Goal: Task Accomplishment & Management: Manage account settings

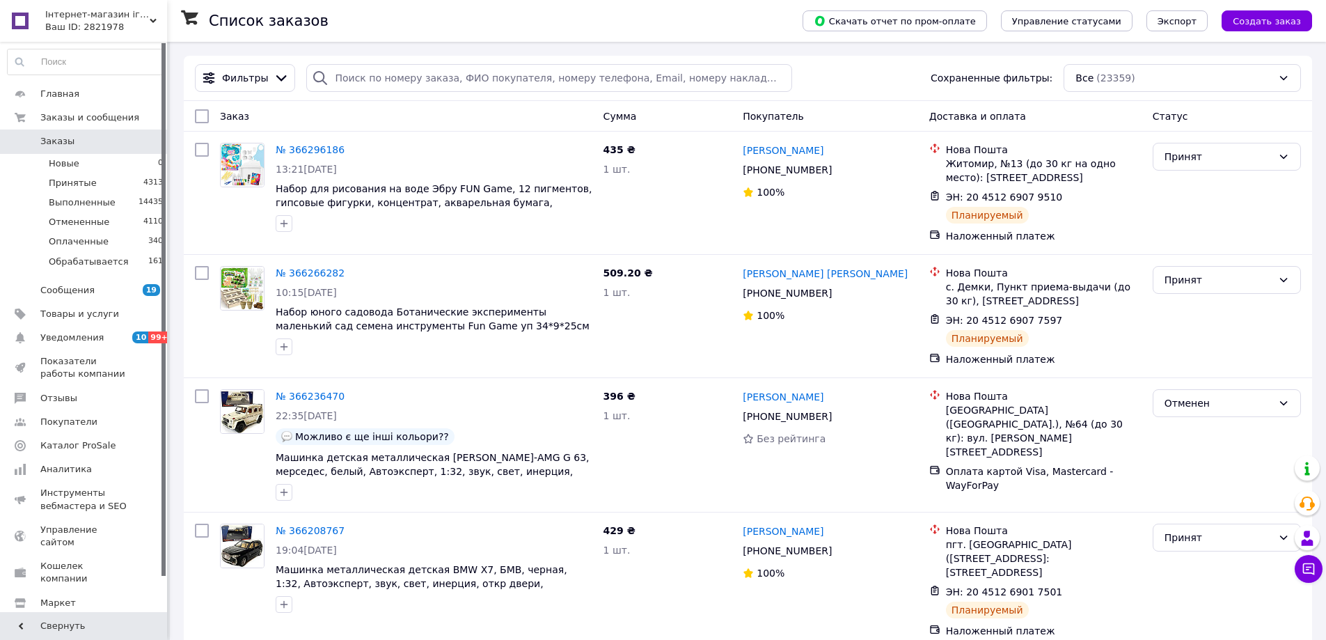
drag, startPoint x: 409, startPoint y: 335, endPoint x: 388, endPoint y: 27, distance: 308.3
click at [389, 27] on div "Список заказов" at bounding box center [492, 21] width 566 height 42
drag, startPoint x: 634, startPoint y: 301, endPoint x: 628, endPoint y: 314, distance: 14.0
click at [629, 310] on div "509.20 ₴ 1 шт." at bounding box center [668, 315] width 140 height 111
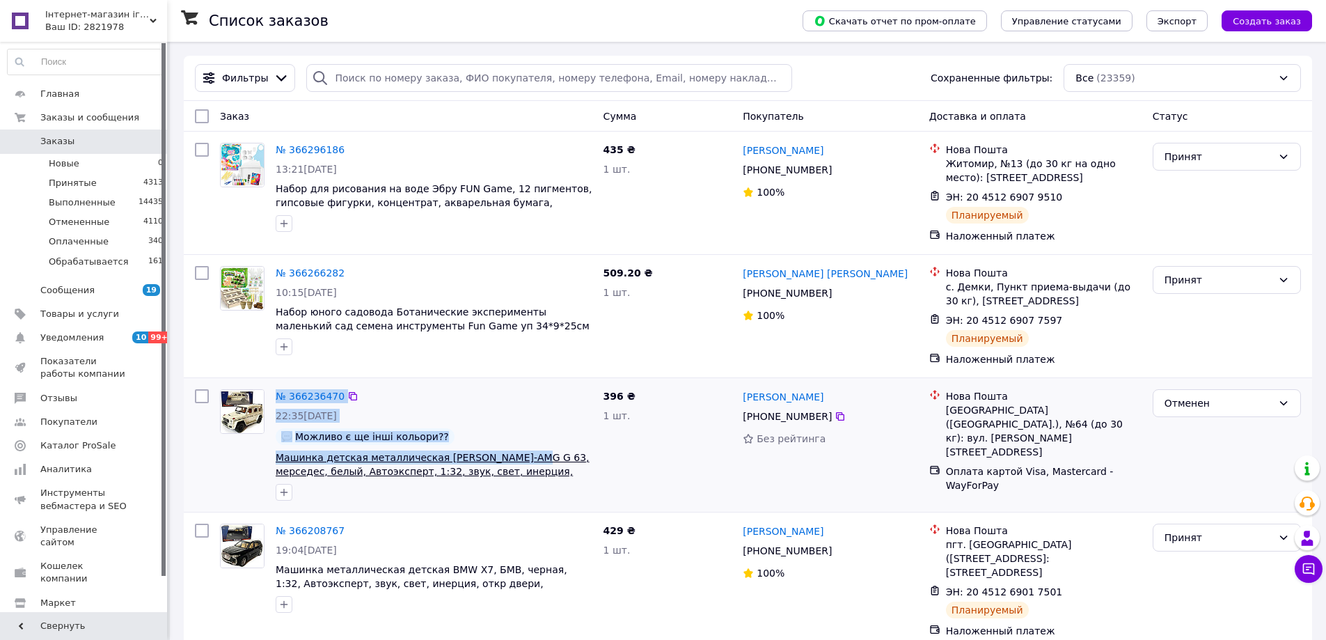
drag, startPoint x: 269, startPoint y: 455, endPoint x: 510, endPoint y: 459, distance: 240.9
click at [511, 459] on div "№ 366236470 22:35, 11.10.2025 Можливо є ще інші кольори?? Машинка детская метал…" at bounding box center [406, 445] width 384 height 122
click at [258, 456] on div at bounding box center [242, 445] width 56 height 122
drag, startPoint x: 261, startPoint y: 456, endPoint x: 516, endPoint y: 457, distance: 255.4
click at [517, 459] on div "№ 366236470 22:35, 11.10.2025 Можливо є ще інші кольори?? Машинка детская метал…" at bounding box center [406, 445] width 384 height 122
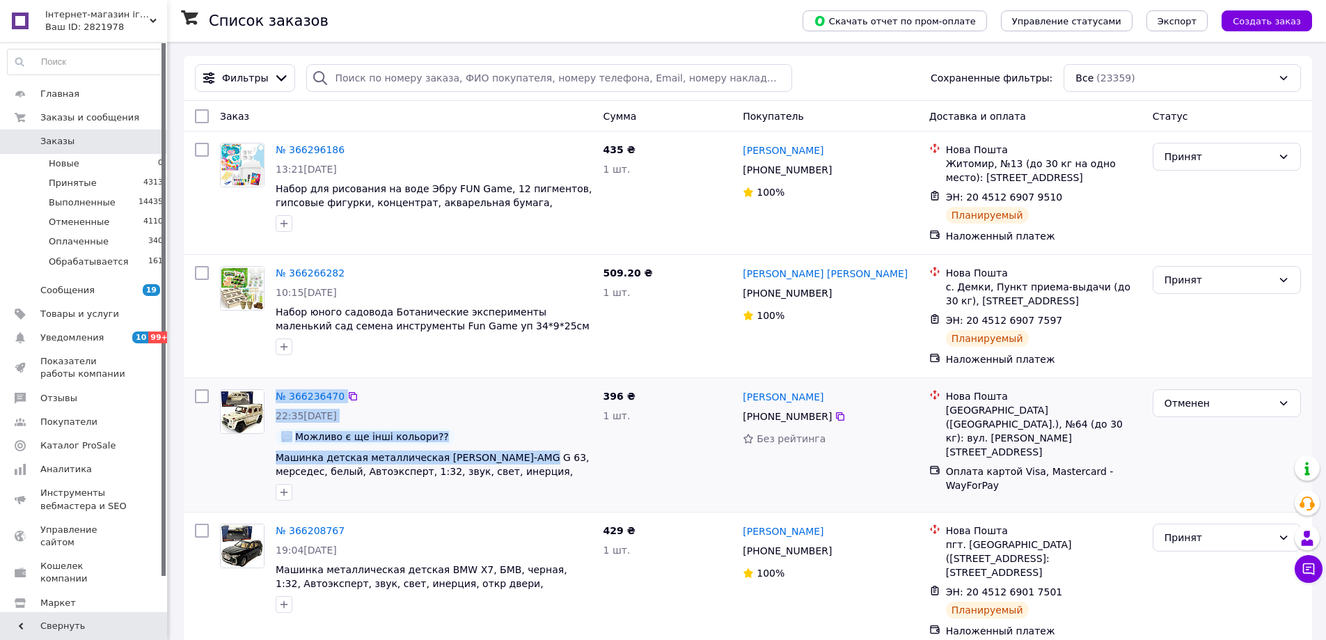
copy div "№ 366236470 22:35, 11.10.2025 Можливо є ще інші кольори?? Машинка детская метал…"
click at [96, 144] on span "Заказы" at bounding box center [84, 141] width 88 height 13
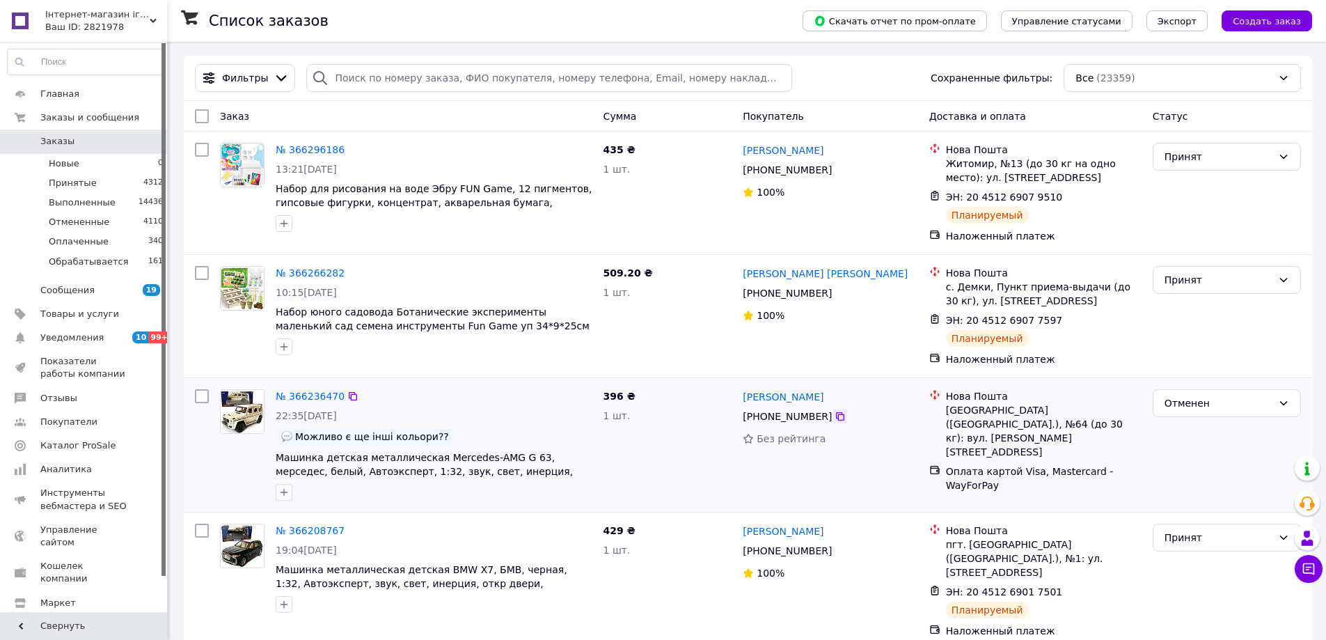
click at [835, 414] on icon at bounding box center [840, 416] width 11 height 11
drag, startPoint x: 848, startPoint y: 397, endPoint x: 744, endPoint y: 398, distance: 104.4
click at [745, 400] on div "[PERSON_NAME]" at bounding box center [829, 396] width 177 height 17
copy link "[PERSON_NAME]"
click at [1064, 411] on div "Львів (Львівська обл.), №64 (до 30 кг): вул. Свєнціцького, 5" at bounding box center [1044, 431] width 196 height 56
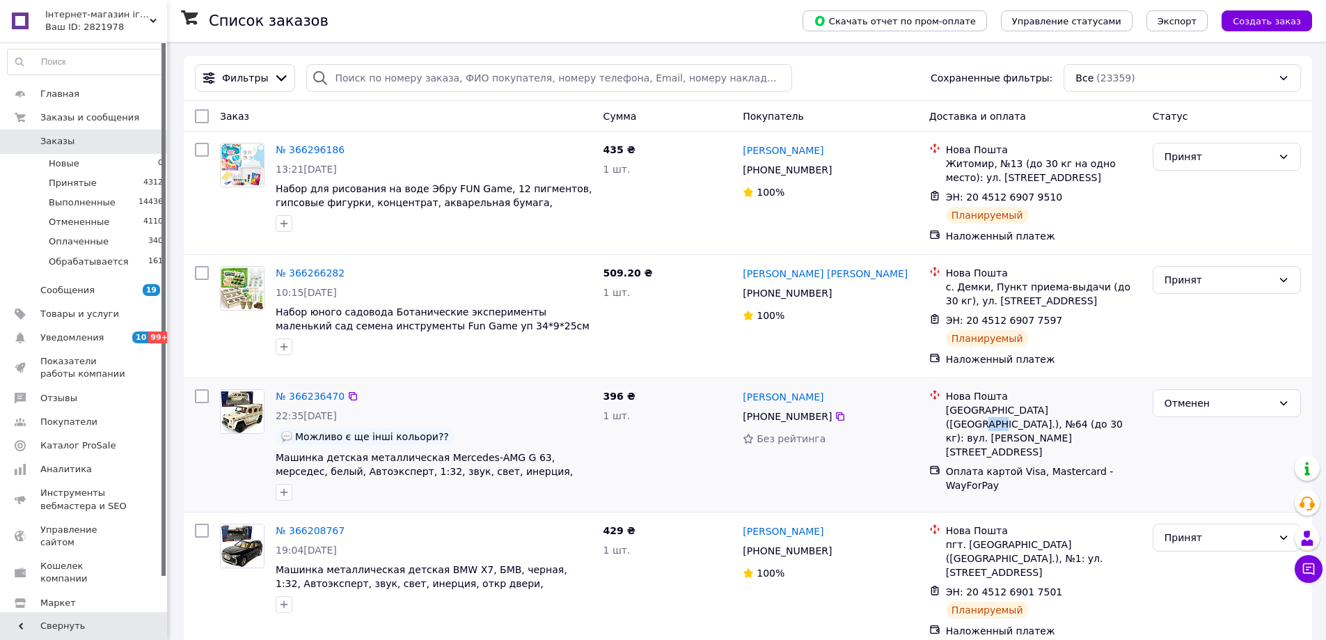
click at [1064, 411] on div "Львів (Львівська обл.), №64 (до 30 кг): вул. Свєнціцького, 5" at bounding box center [1044, 431] width 196 height 56
copy div "64"
click at [1158, 409] on div "Отменен" at bounding box center [1227, 403] width 148 height 28
click at [1179, 434] on li "Принят" at bounding box center [1226, 433] width 147 height 25
click at [309, 400] on link "№ 366236470" at bounding box center [310, 395] width 69 height 11
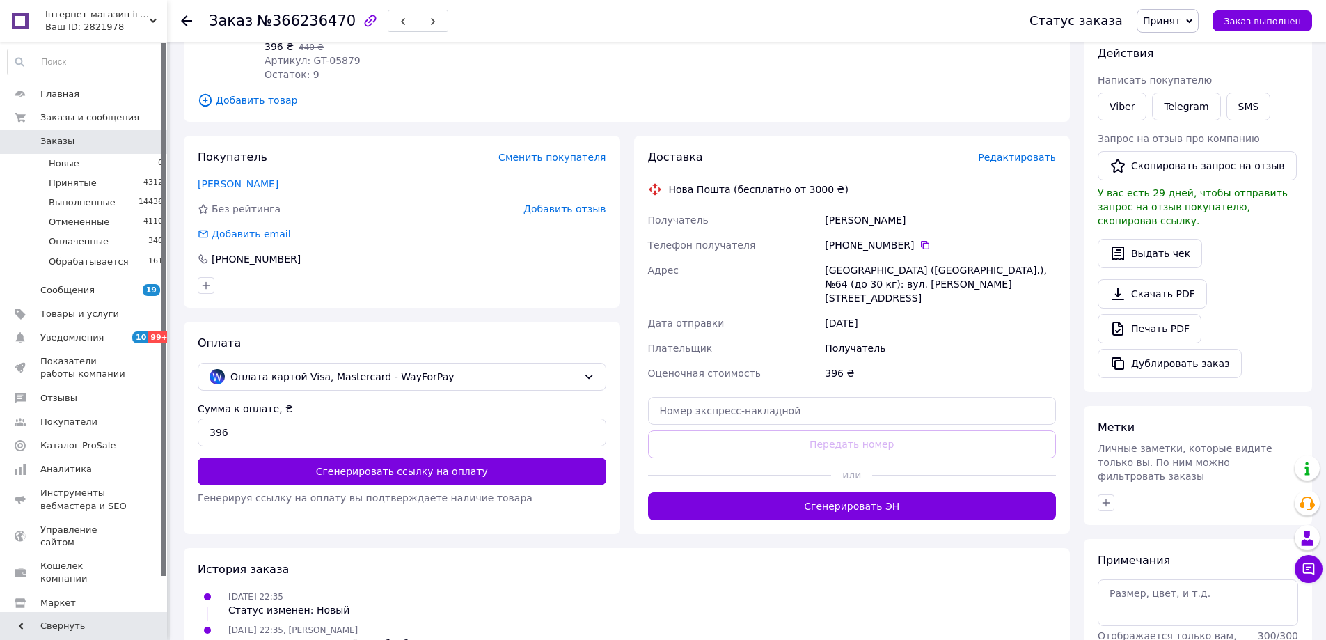
scroll to position [209, 0]
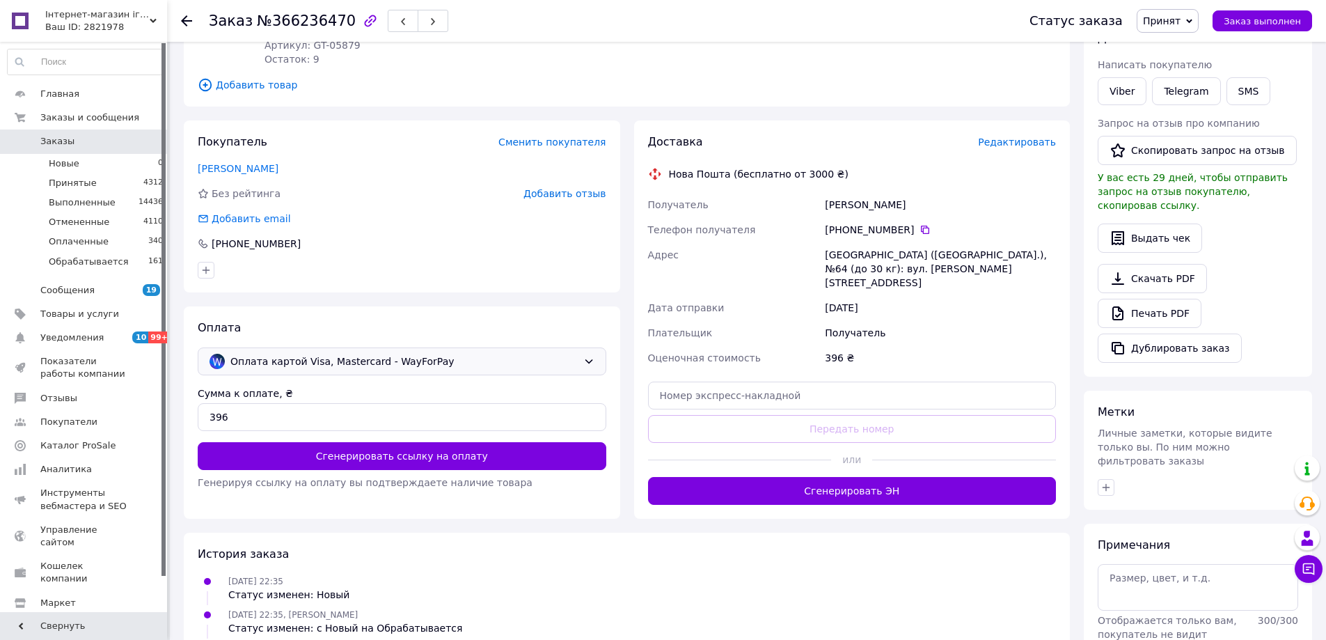
click at [285, 370] on div "Оплата картой Visa, Mastercard - WayForPay" at bounding box center [402, 361] width 409 height 28
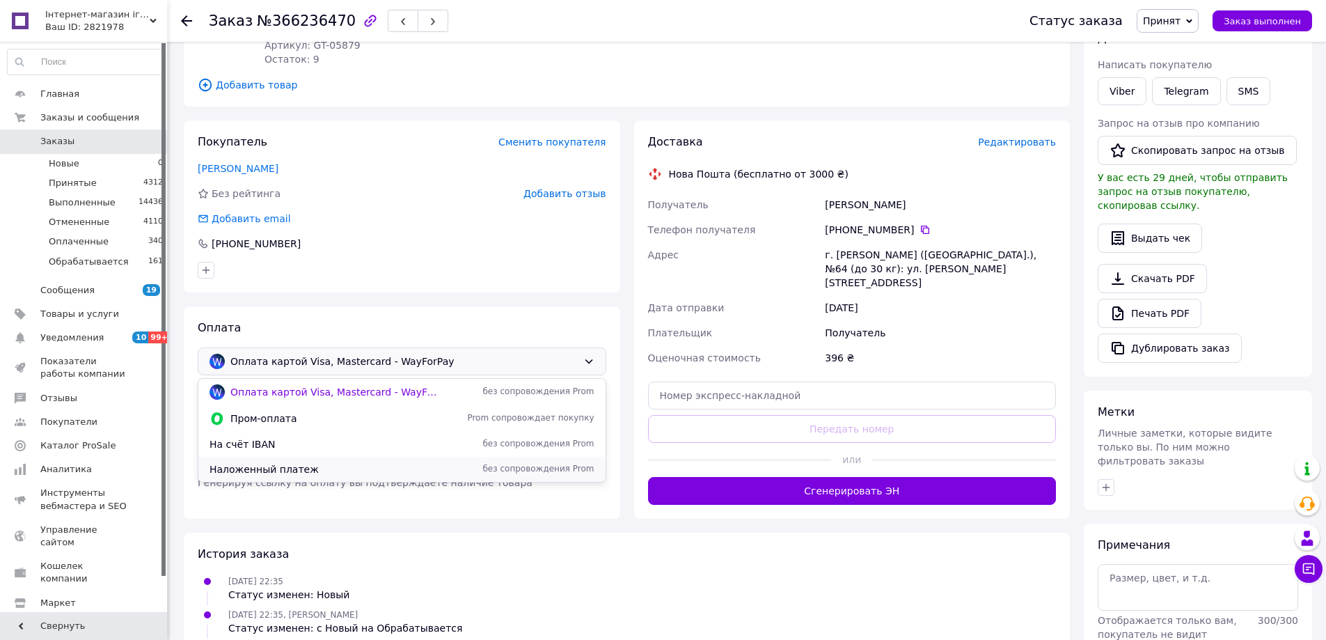
click at [268, 462] on span "Наложенный платеж" at bounding box center [324, 469] width 228 height 14
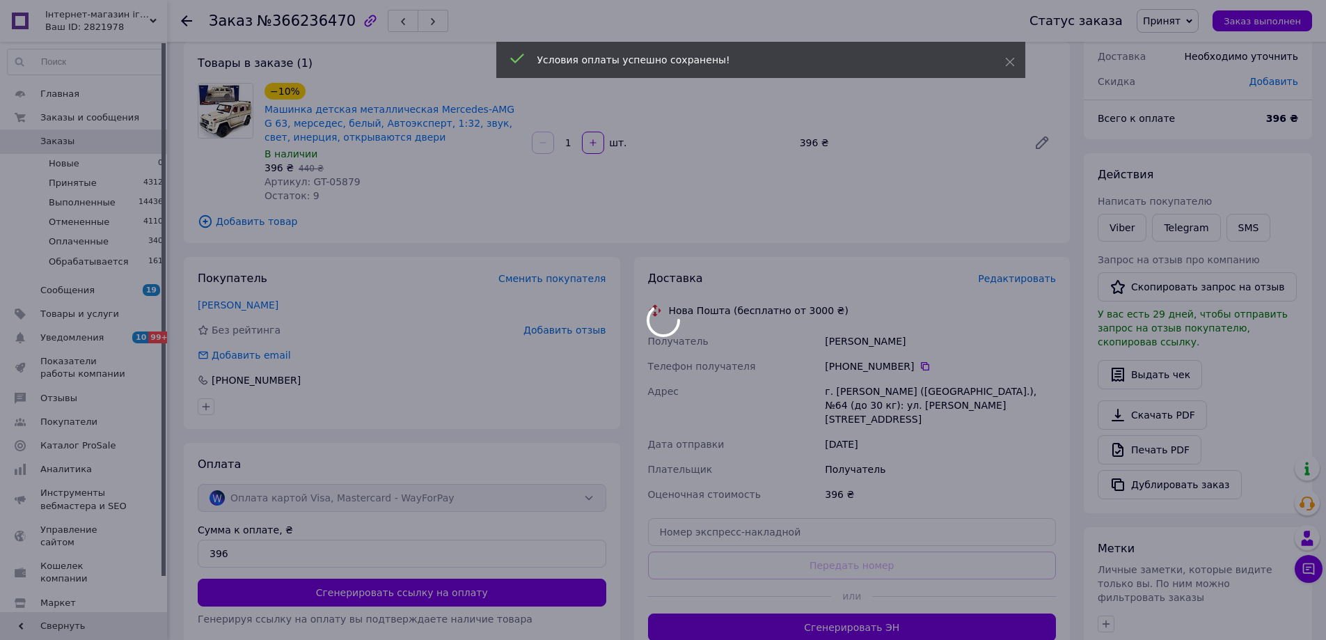
scroll to position [70, 0]
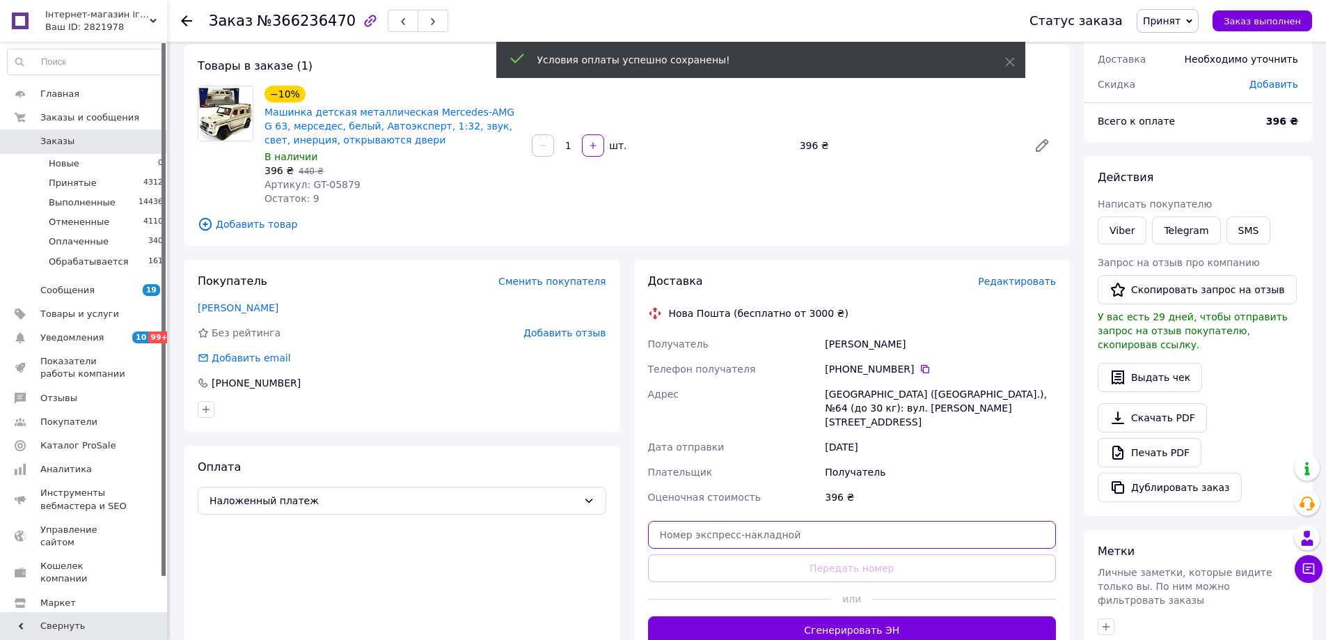
click at [766, 523] on input "text" at bounding box center [852, 535] width 409 height 28
paste input "20451269236419"
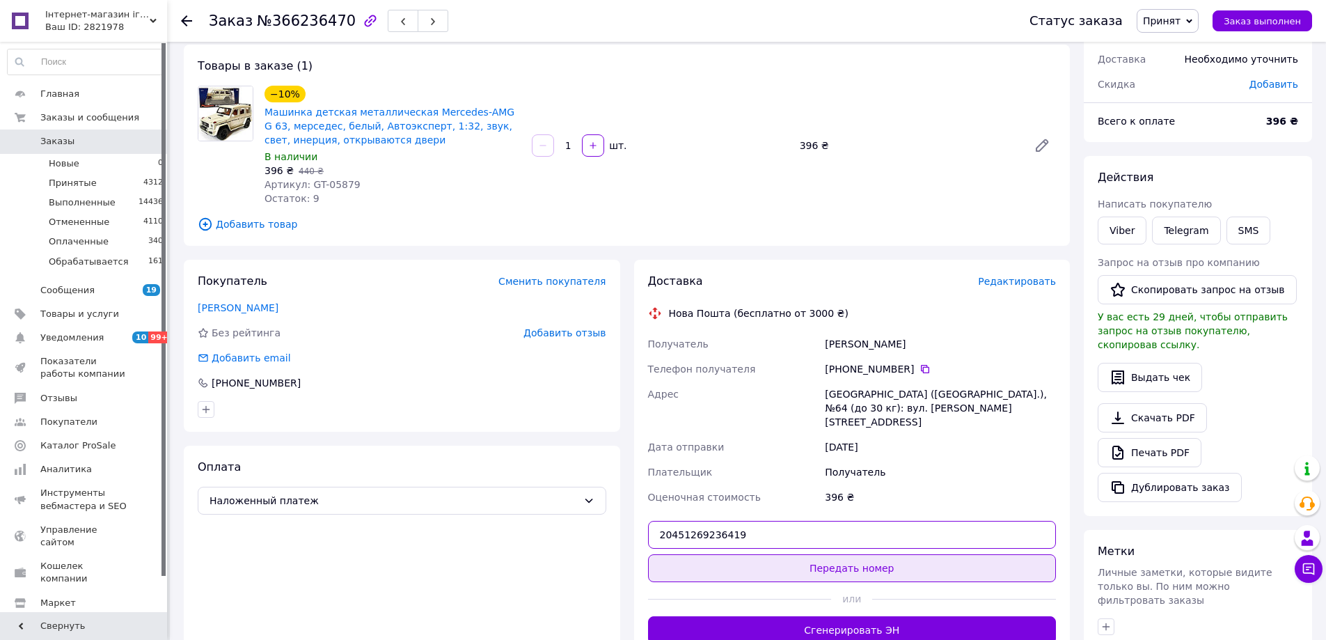
type input "20451269236419"
click at [829, 558] on button "Передать номер" at bounding box center [852, 568] width 409 height 28
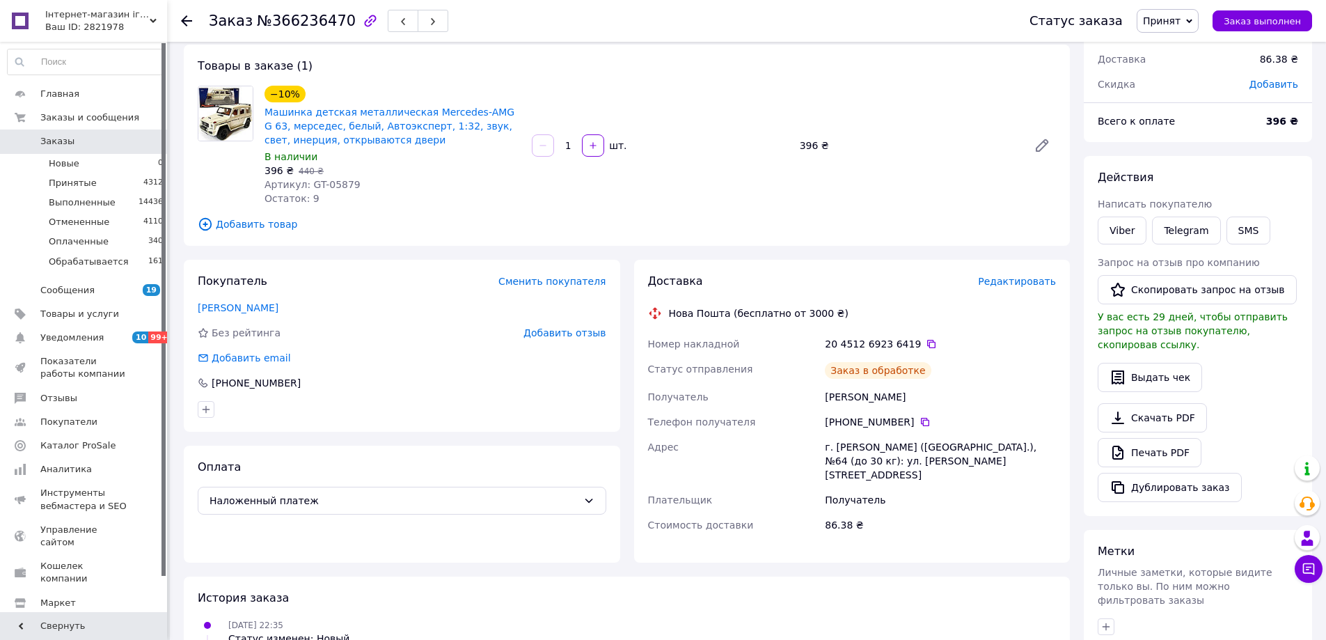
click at [76, 137] on span "Заказы" at bounding box center [84, 141] width 88 height 13
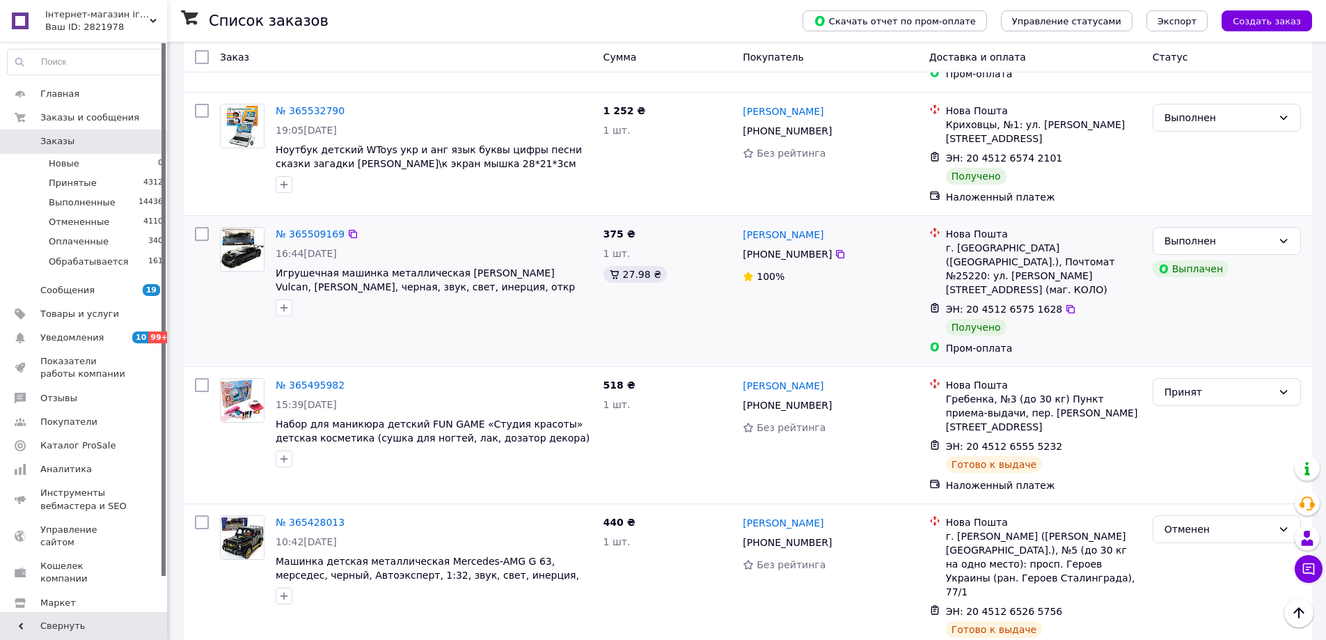
scroll to position [3202, 0]
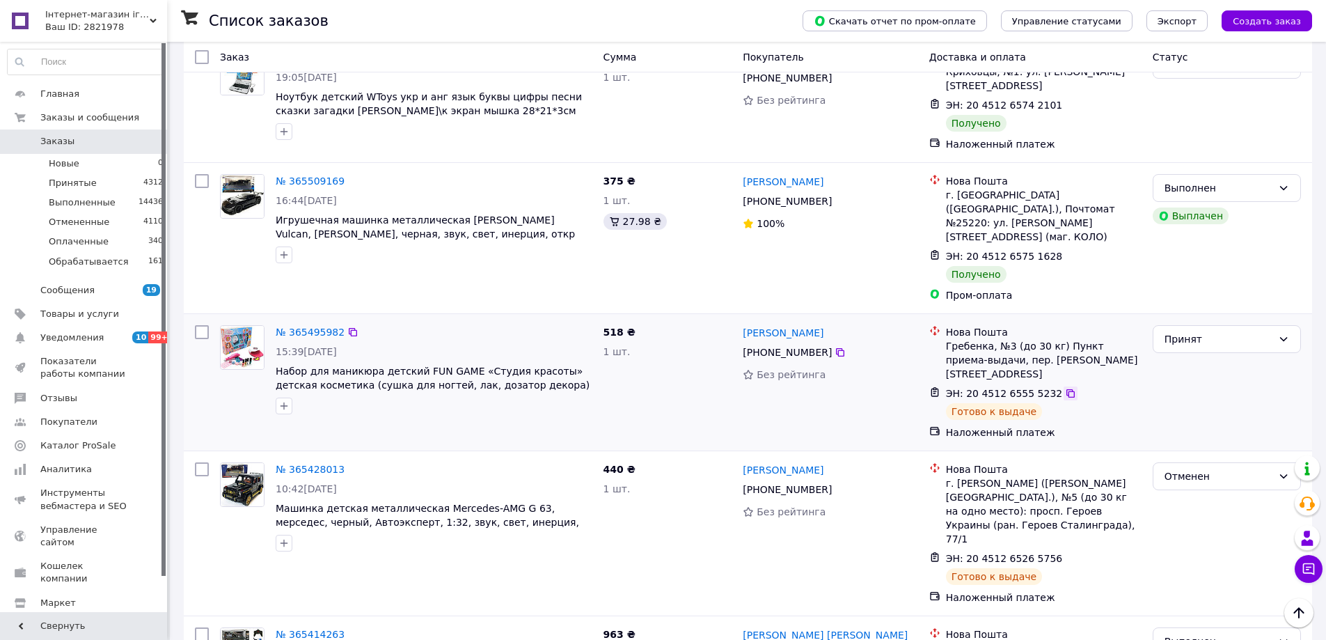
click at [1065, 388] on icon at bounding box center [1070, 393] width 11 height 11
click at [37, 136] on span at bounding box center [20, 141] width 40 height 13
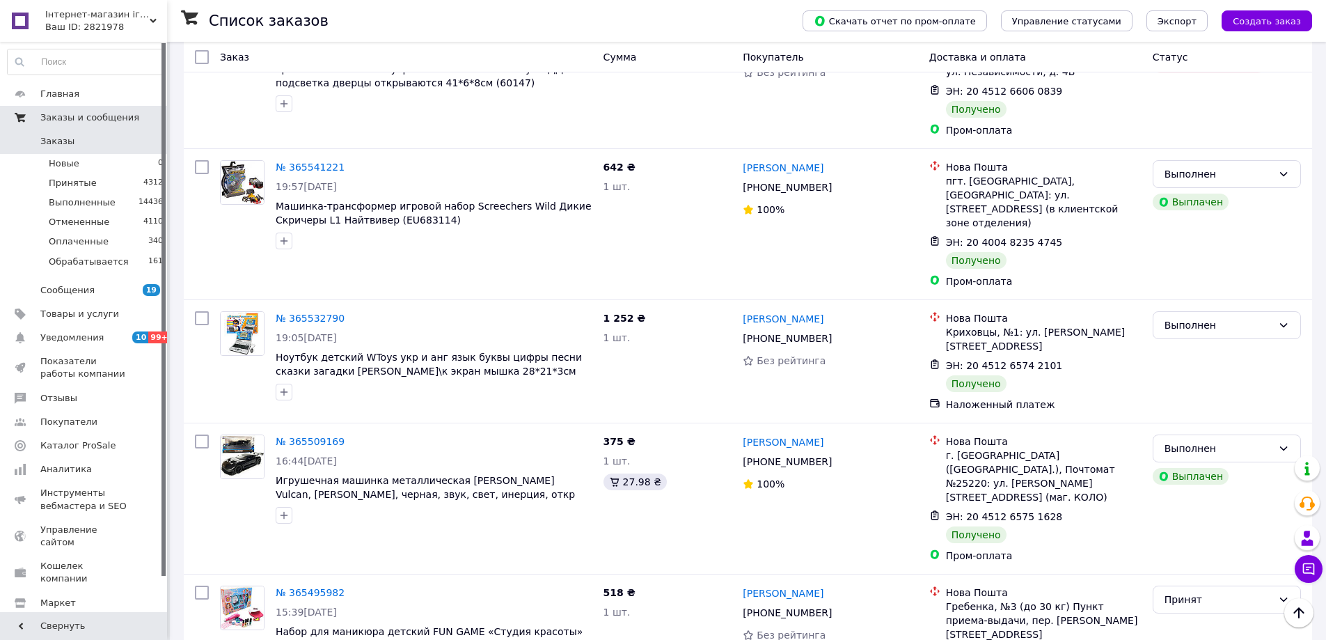
scroll to position [2923, 0]
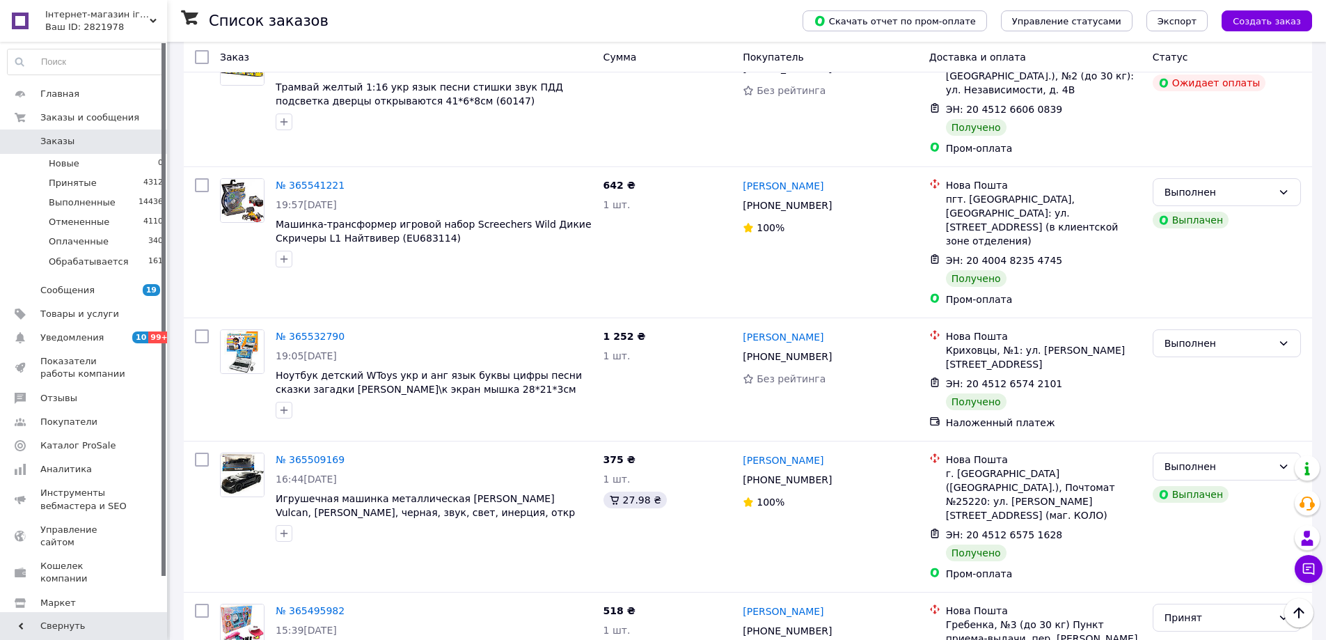
click at [84, 141] on span "Заказы" at bounding box center [84, 141] width 88 height 13
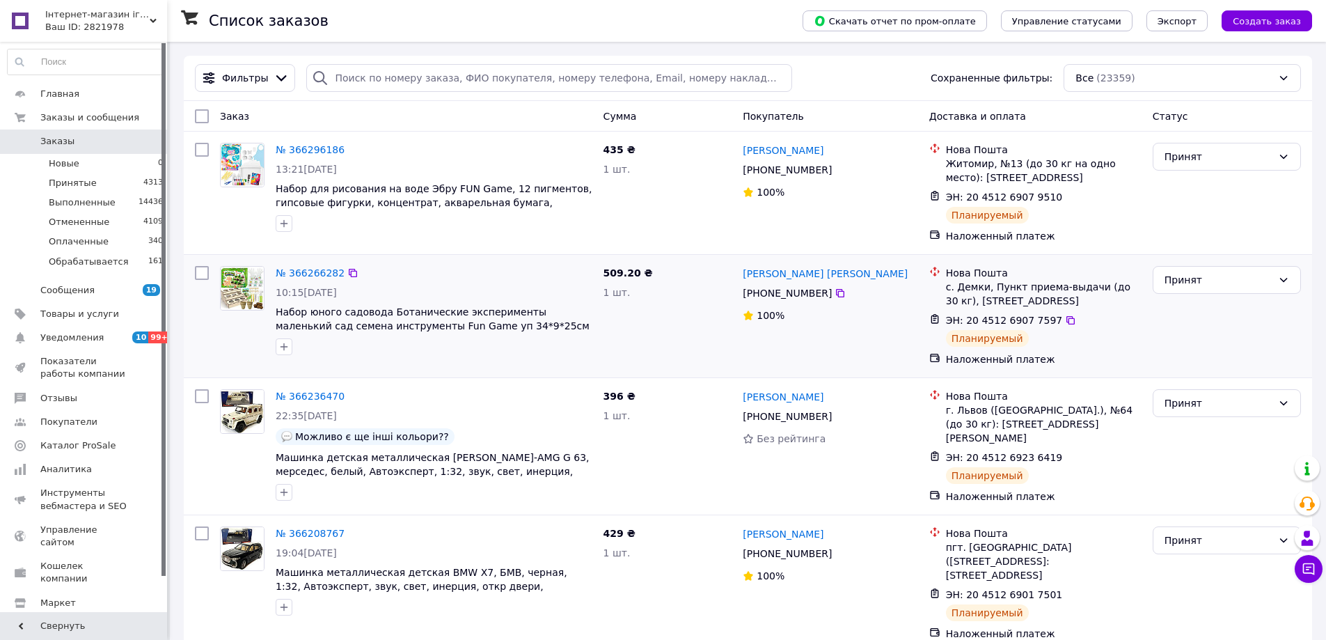
click at [184, 347] on div "№ 366266282 10:15, 12.10.2025 Набор юного садовода Ботанические эксперименты ма…" at bounding box center [748, 316] width 1128 height 122
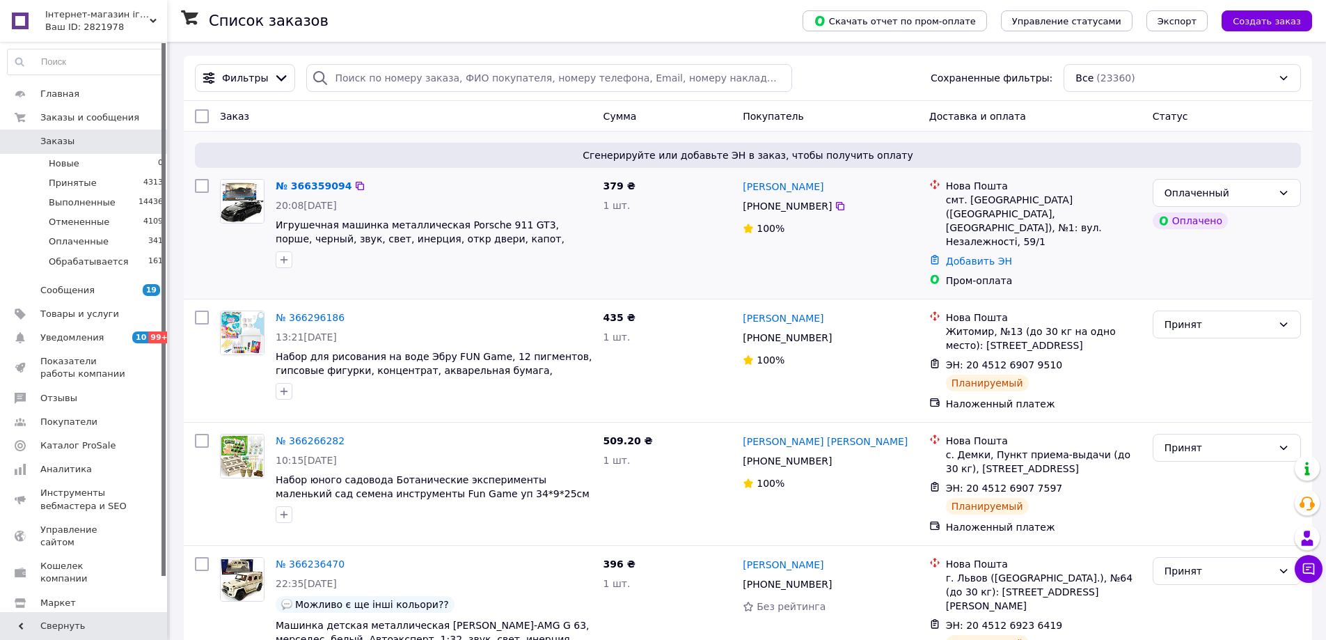
click at [226, 251] on div at bounding box center [242, 223] width 56 height 100
click at [326, 187] on link "№ 366359094" at bounding box center [314, 185] width 76 height 11
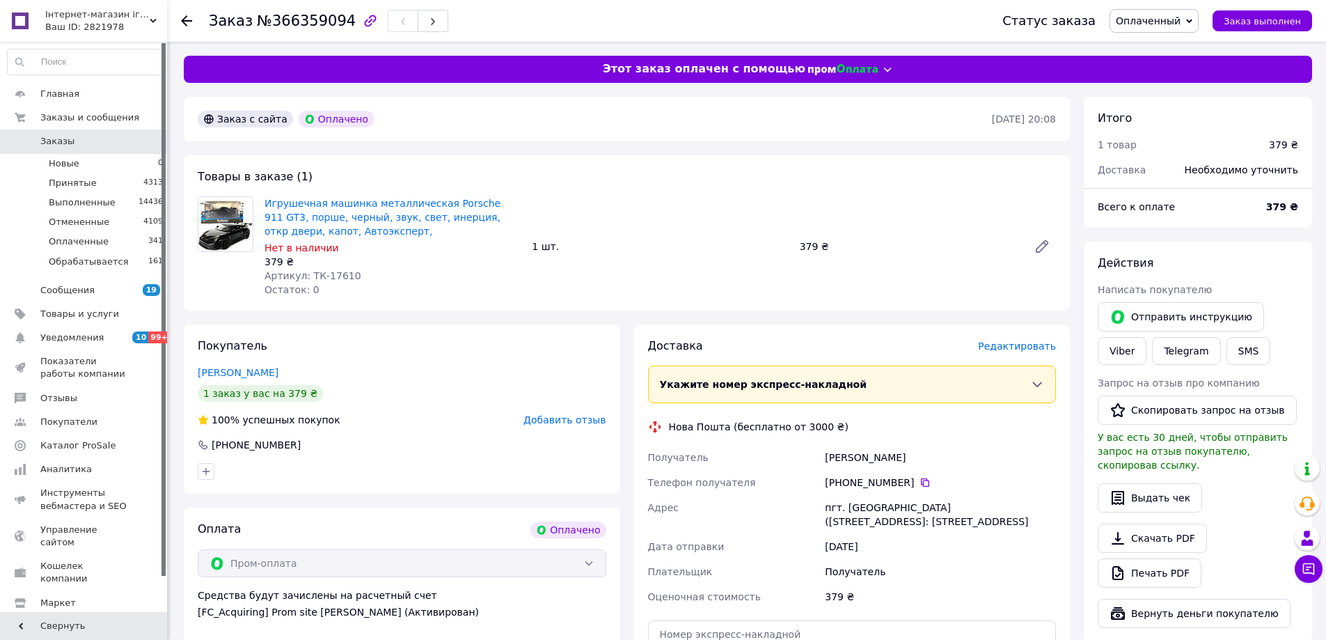
click at [342, 277] on span "Артикул: ТК-17610" at bounding box center [312, 275] width 97 height 11
click at [341, 276] on span "Артикул: ТК-17610" at bounding box center [312, 275] width 97 height 11
copy span "17610"
